Goal: Use online tool/utility: Utilize a website feature to perform a specific function

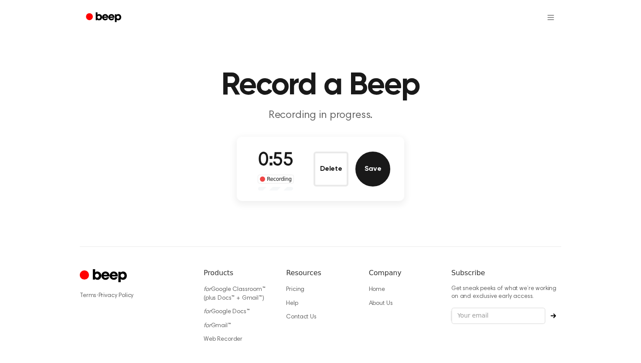
click at [388, 168] on button "Save" at bounding box center [373, 168] width 35 height 35
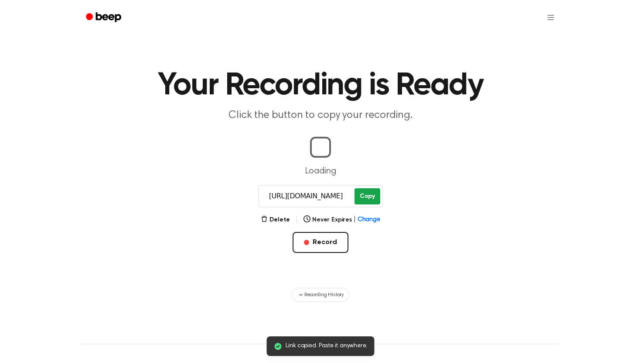
click at [373, 196] on button "Copy" at bounding box center [368, 196] width 26 height 16
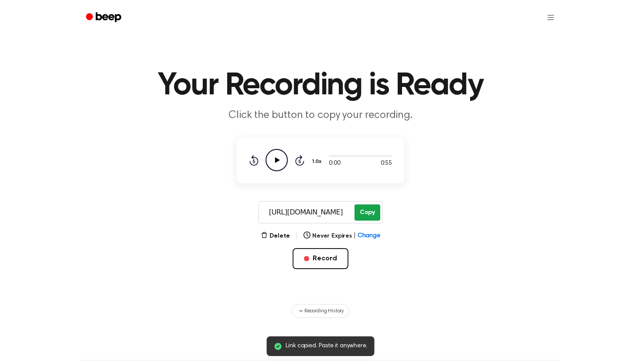
click at [372, 209] on button "Copy" at bounding box center [368, 212] width 26 height 16
click at [364, 205] on button "Copy" at bounding box center [368, 212] width 26 height 16
click at [373, 213] on button "Copy" at bounding box center [368, 212] width 26 height 16
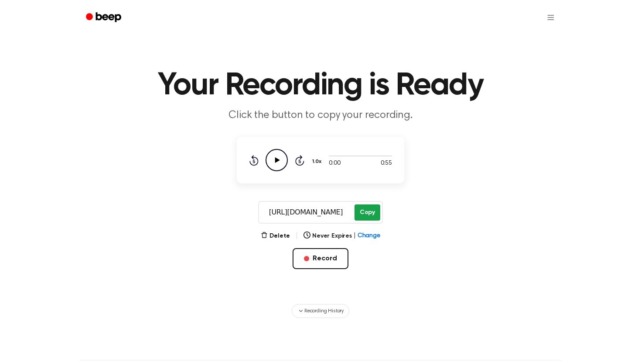
click at [370, 210] on button "Copy" at bounding box center [368, 212] width 26 height 16
click at [276, 235] on button "Delete" at bounding box center [275, 235] width 29 height 9
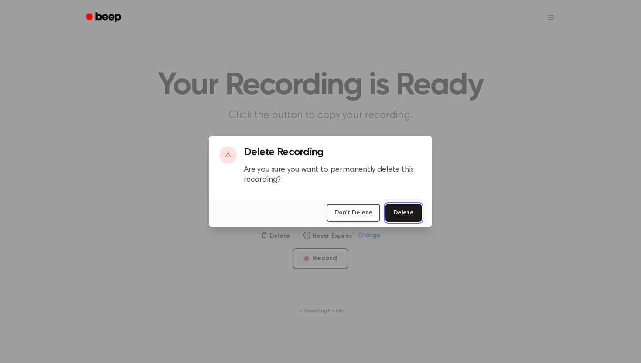
click at [405, 206] on button "Delete" at bounding box center [404, 213] width 36 height 18
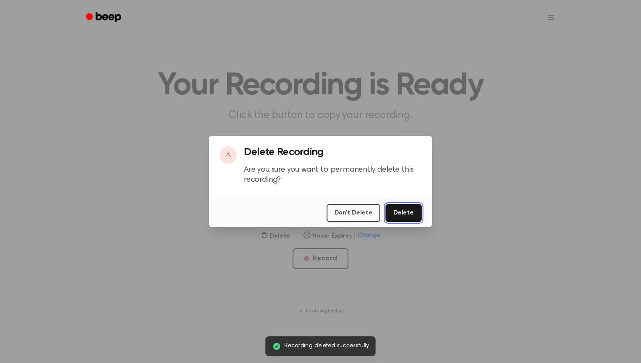
click at [397, 216] on button "Delete" at bounding box center [404, 213] width 36 height 18
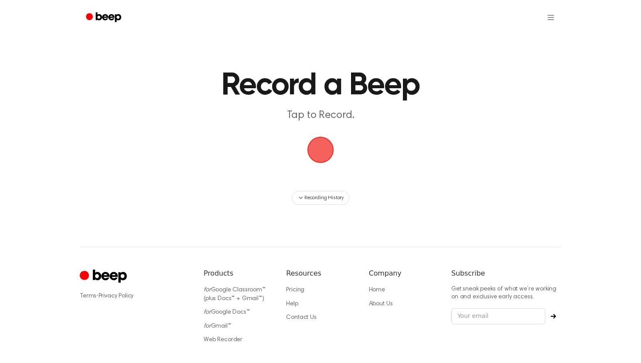
click at [330, 144] on span "button" at bounding box center [321, 150] width 27 height 27
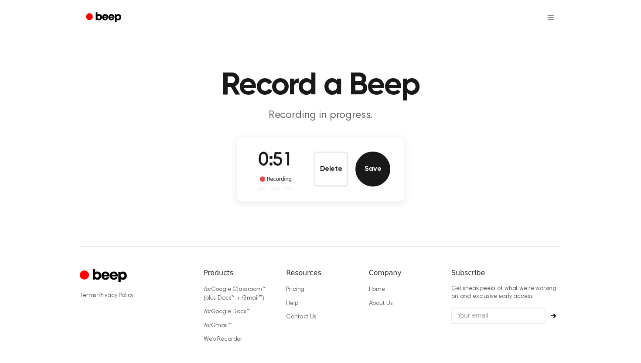
click at [378, 161] on button "Save" at bounding box center [373, 168] width 35 height 35
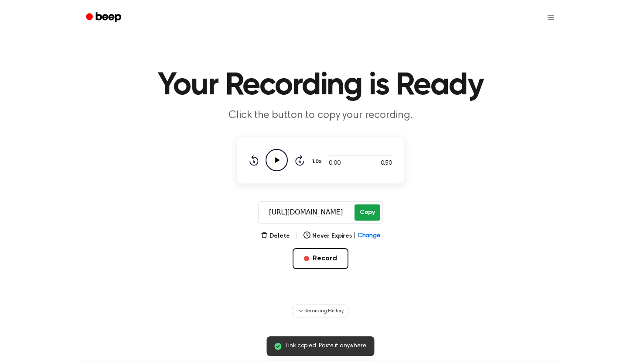
click at [366, 213] on button "Copy" at bounding box center [368, 212] width 26 height 16
click at [362, 211] on button "Copy" at bounding box center [368, 212] width 26 height 16
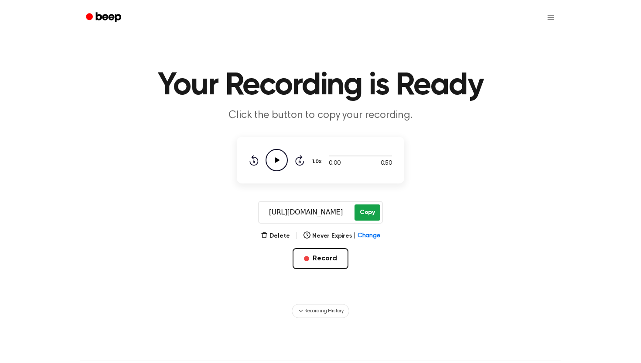
click at [373, 207] on button "Copy" at bounding box center [368, 212] width 26 height 16
